Goal: Task Accomplishment & Management: Use online tool/utility

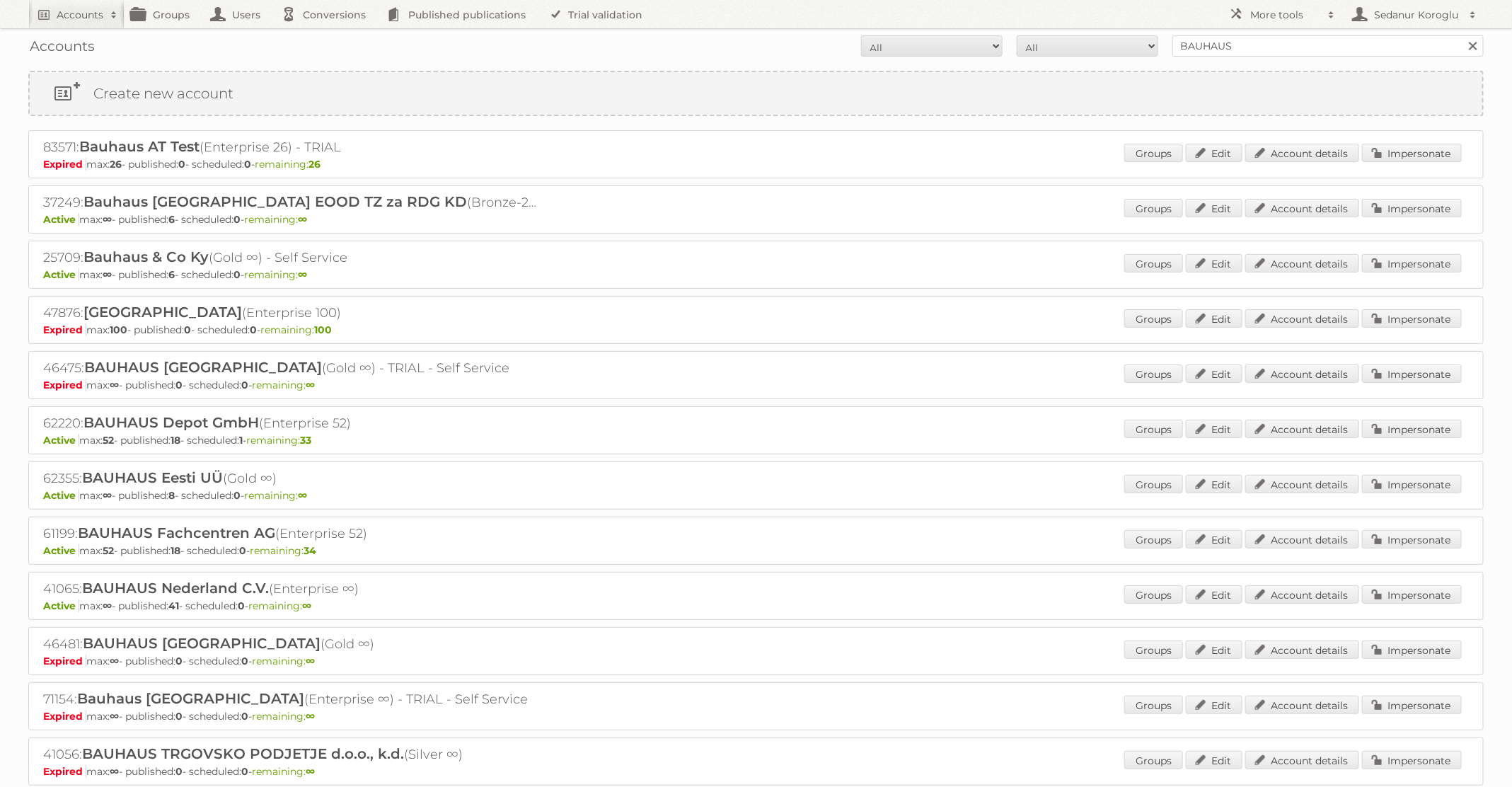
click at [1133, 41] on form "All Active Expired Pending All Paid Trials Self service BAUHAUS Search" at bounding box center [756, 46] width 1455 height 21
type input "TFG Media"
click at [1462, 35] on input "Search" at bounding box center [1472, 46] width 21 height 21
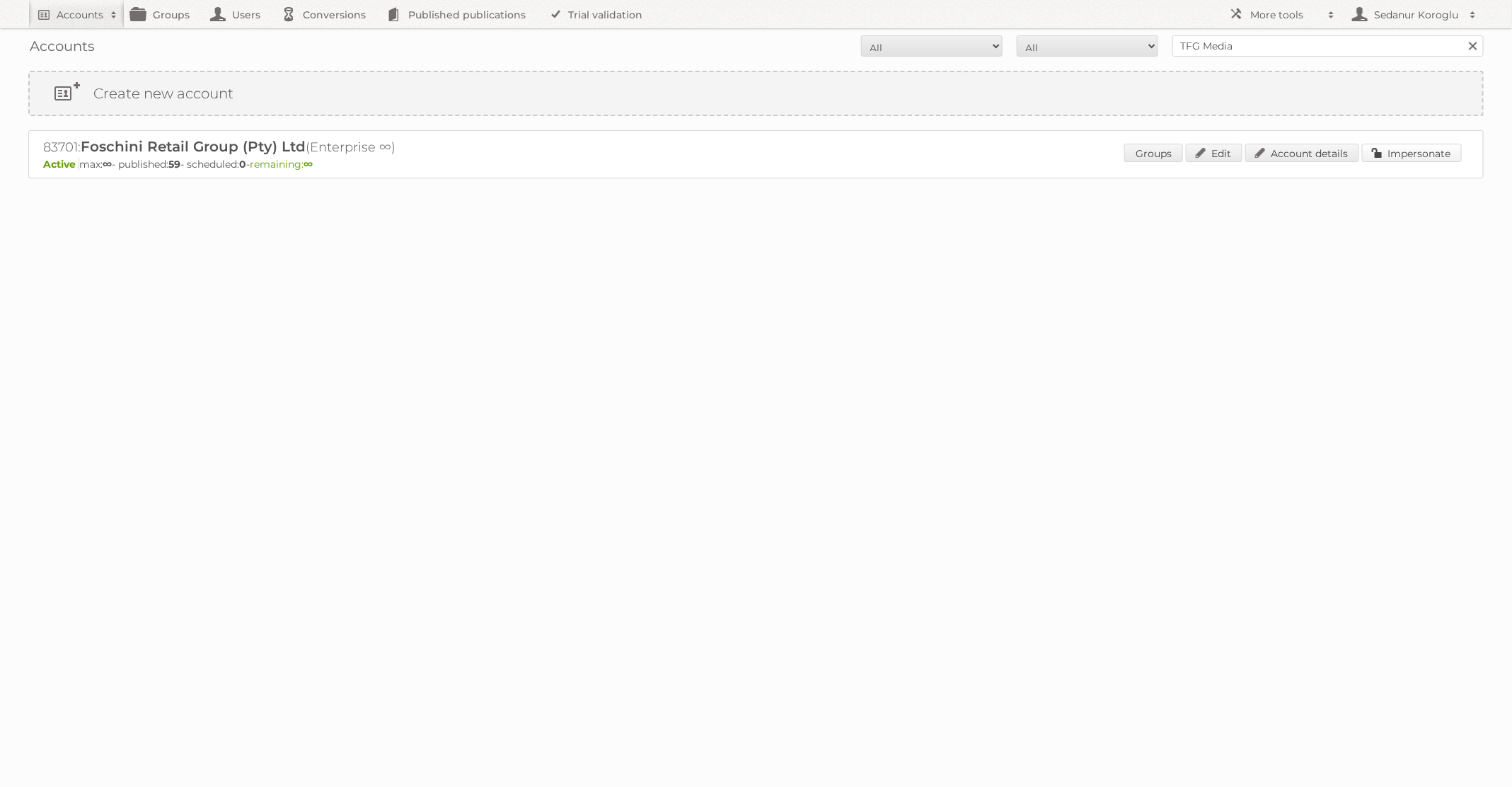
click at [1416, 147] on link "Impersonate" at bounding box center [1411, 152] width 100 height 19
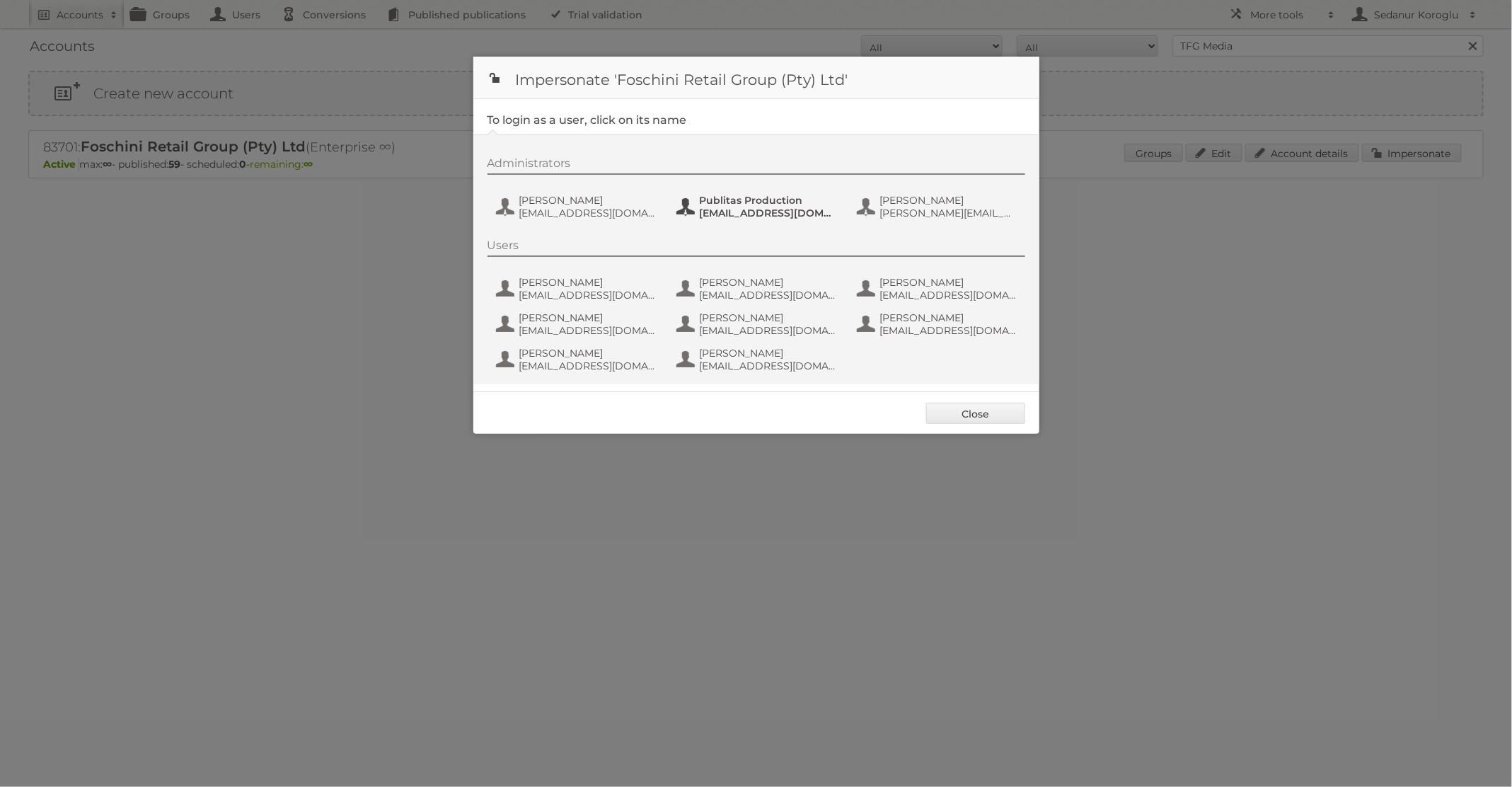
click at [743, 215] on span "[EMAIL_ADDRESS][DOMAIN_NAME]" at bounding box center [767, 213] width 137 height 12
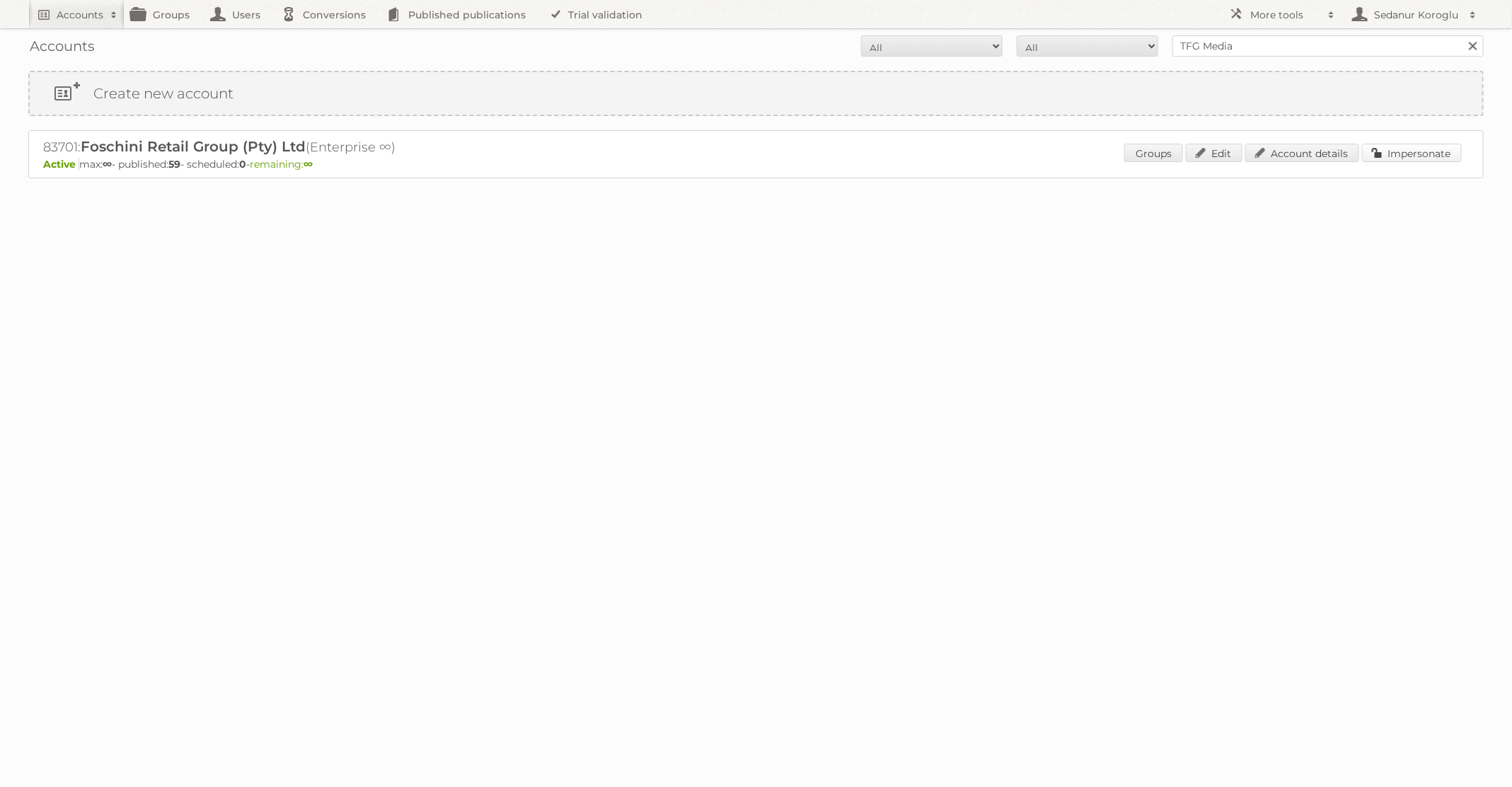
click at [1414, 158] on link "Impersonate" at bounding box center [1411, 152] width 100 height 19
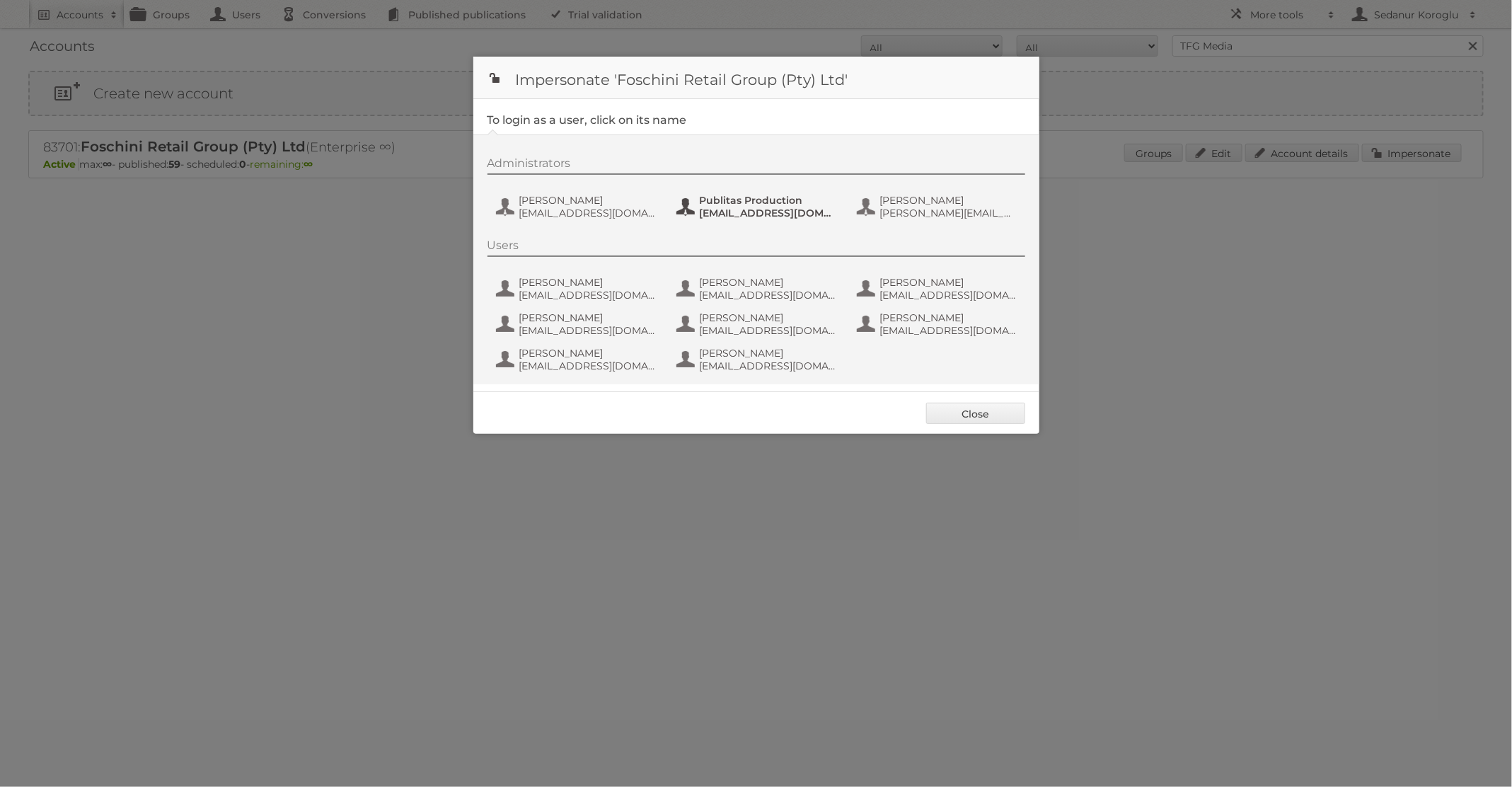
click at [741, 195] on span "Publitas Production" at bounding box center [767, 200] width 137 height 12
